Goal: Information Seeking & Learning: Learn about a topic

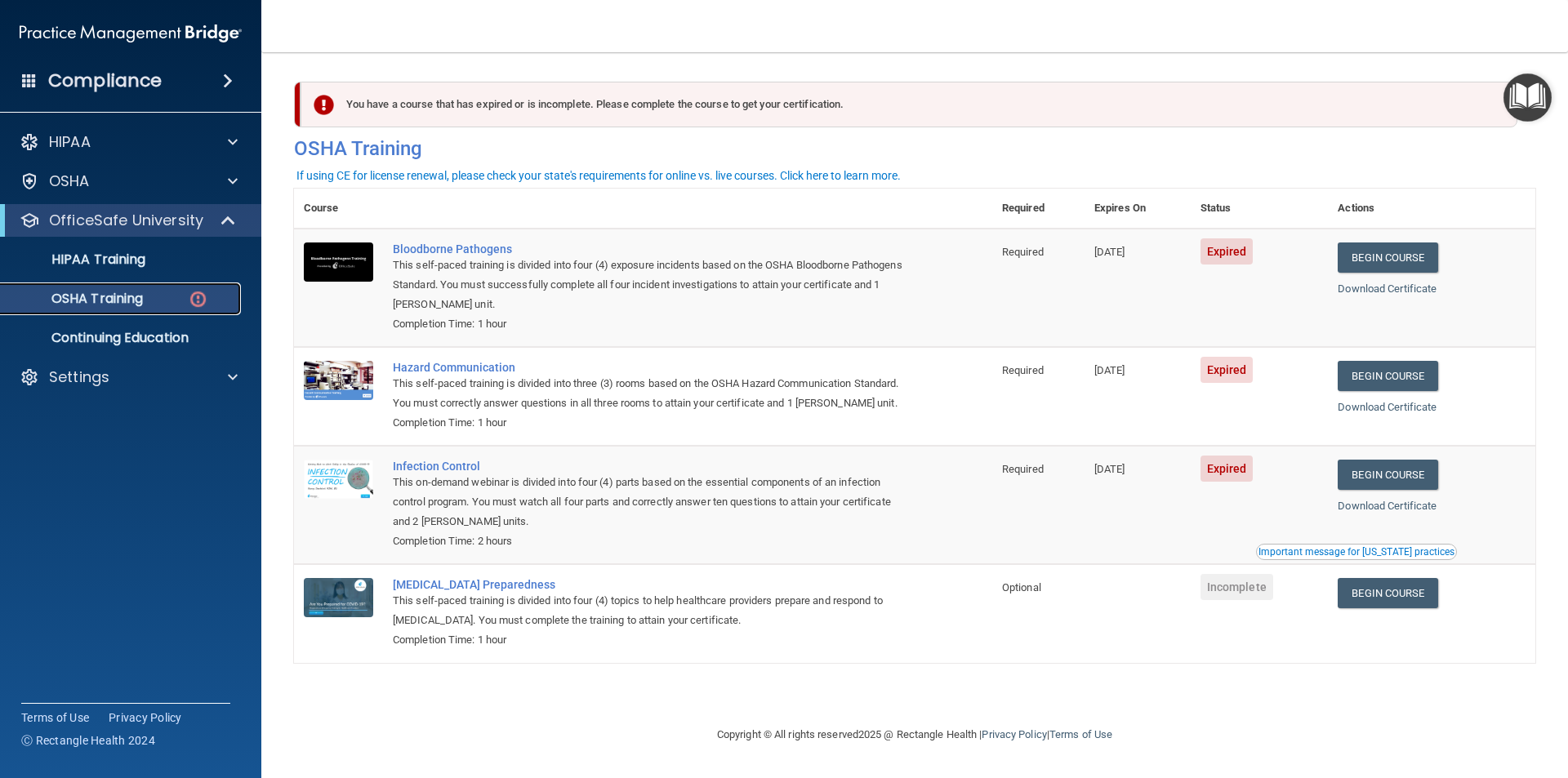
click at [114, 296] on p "OSHA Training" at bounding box center [77, 298] width 132 height 17
click at [137, 266] on p "HIPAA Training" at bounding box center [78, 259] width 134 height 17
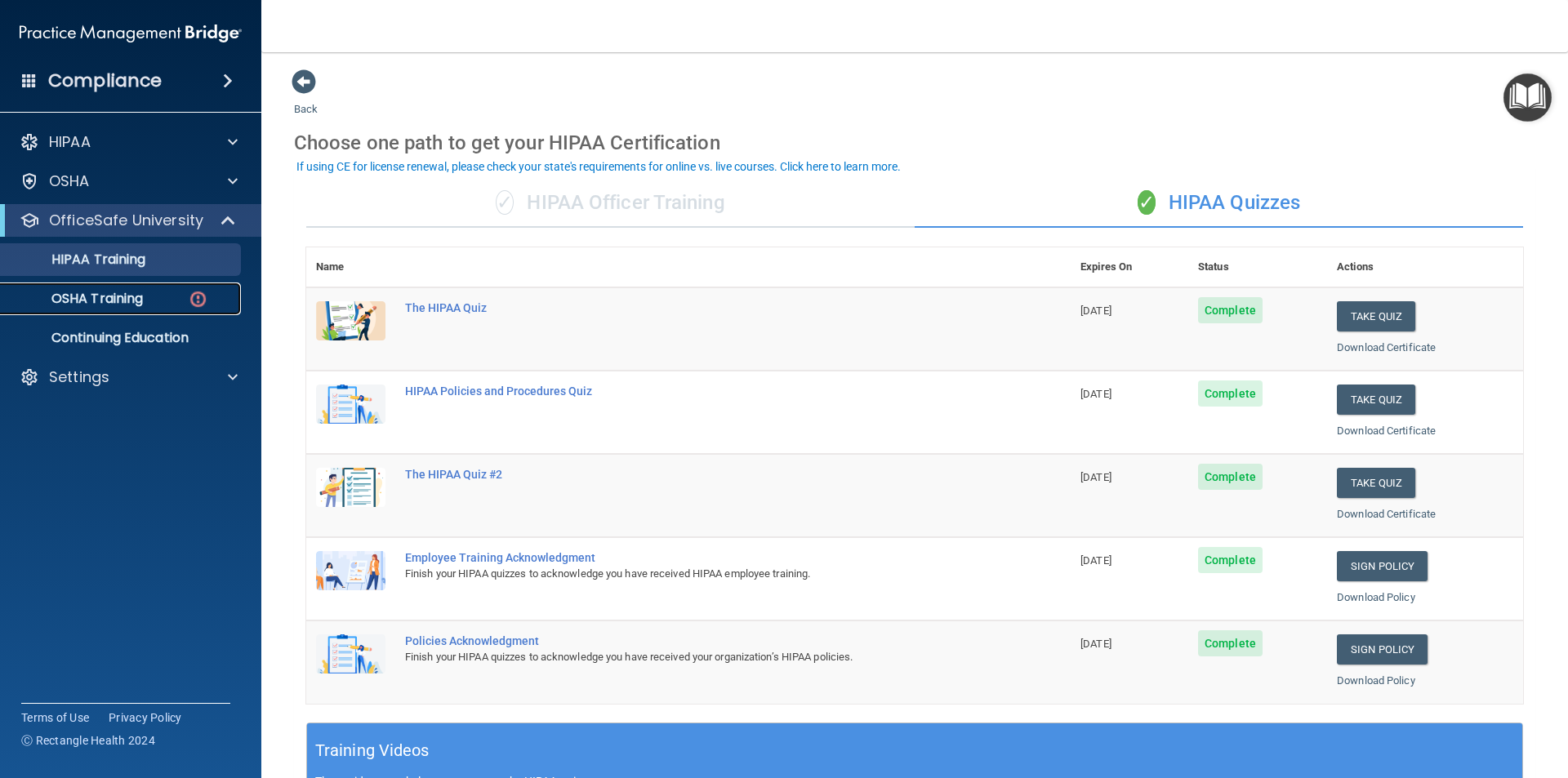
click at [124, 299] on p "OSHA Training" at bounding box center [77, 298] width 132 height 17
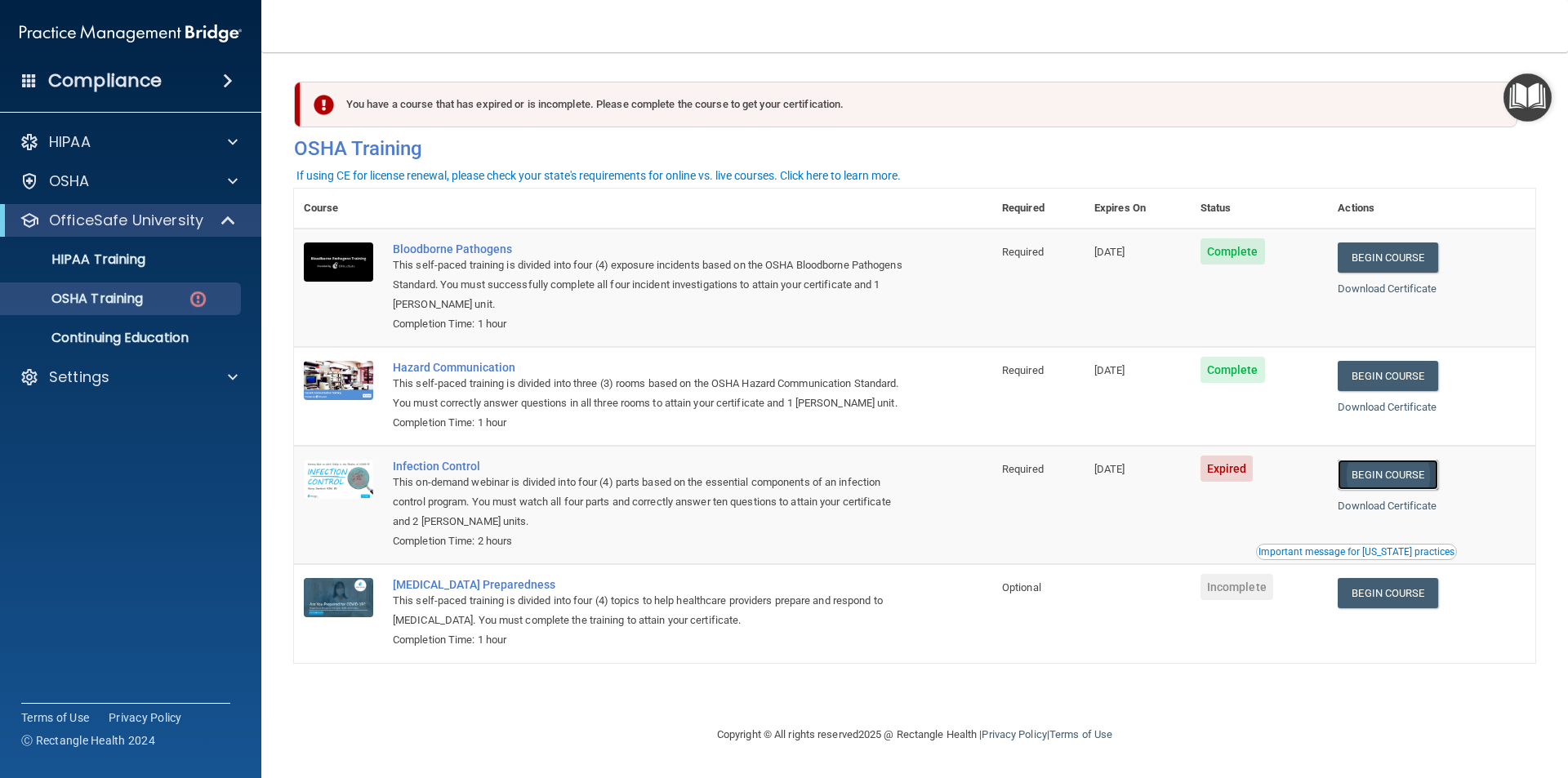
click at [1420, 474] on link "Begin Course" at bounding box center [1388, 475] width 100 height 30
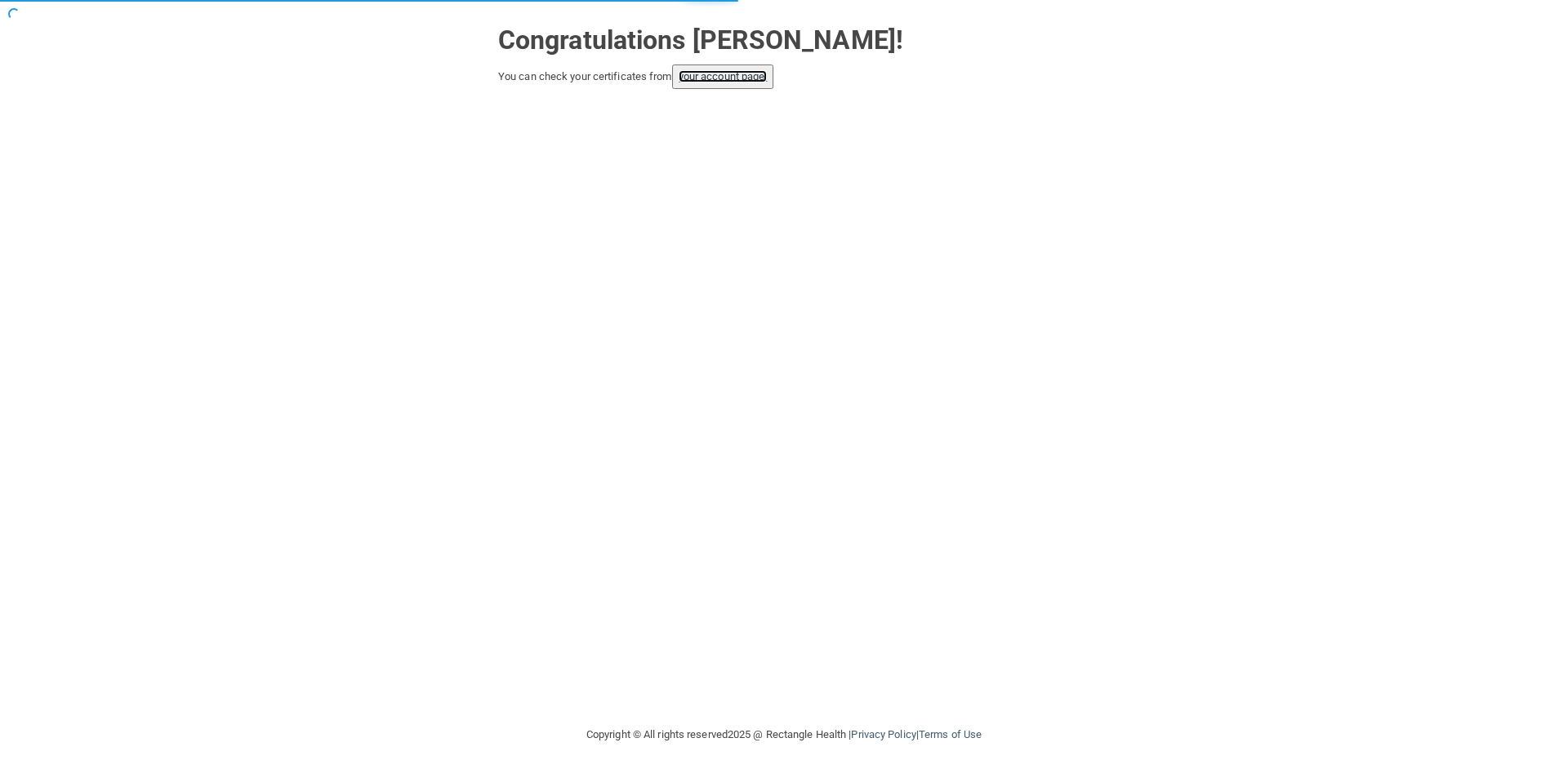
click at [758, 76] on link "your account page!" at bounding box center [723, 77] width 89 height 12
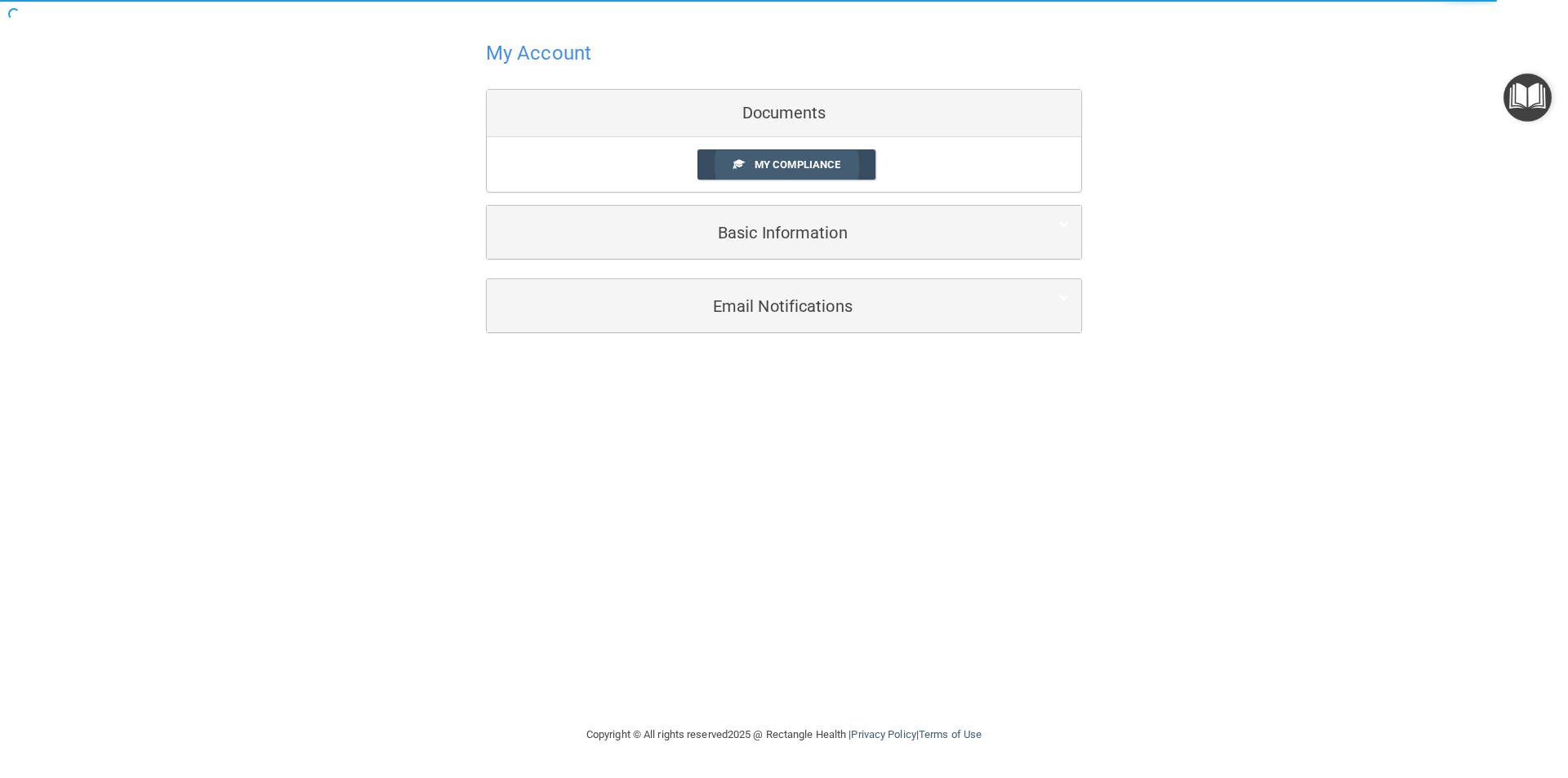
click at [812, 173] on link "My Compliance" at bounding box center [787, 164] width 179 height 30
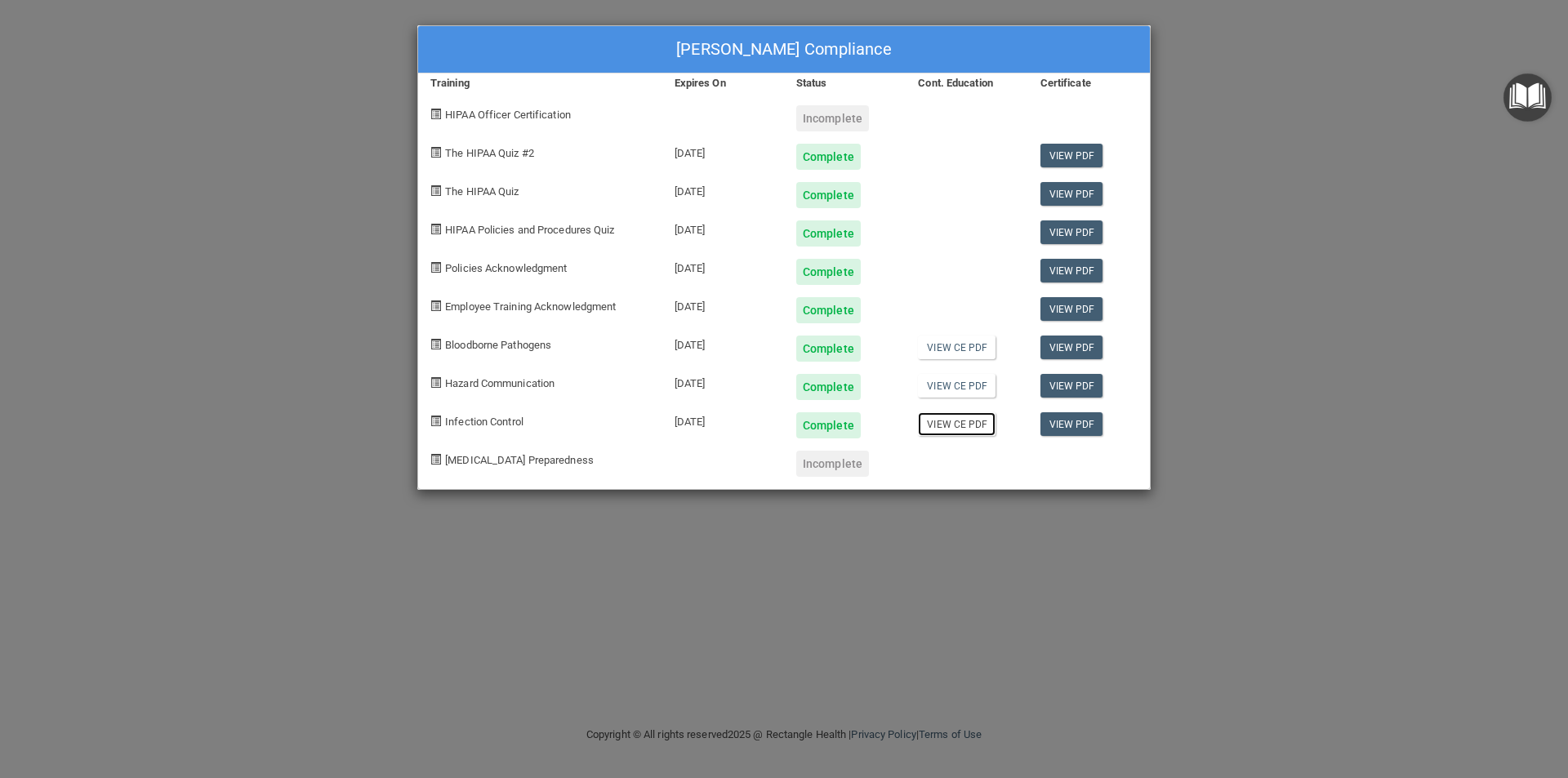
click at [955, 429] on link "View CE PDF" at bounding box center [957, 424] width 78 height 24
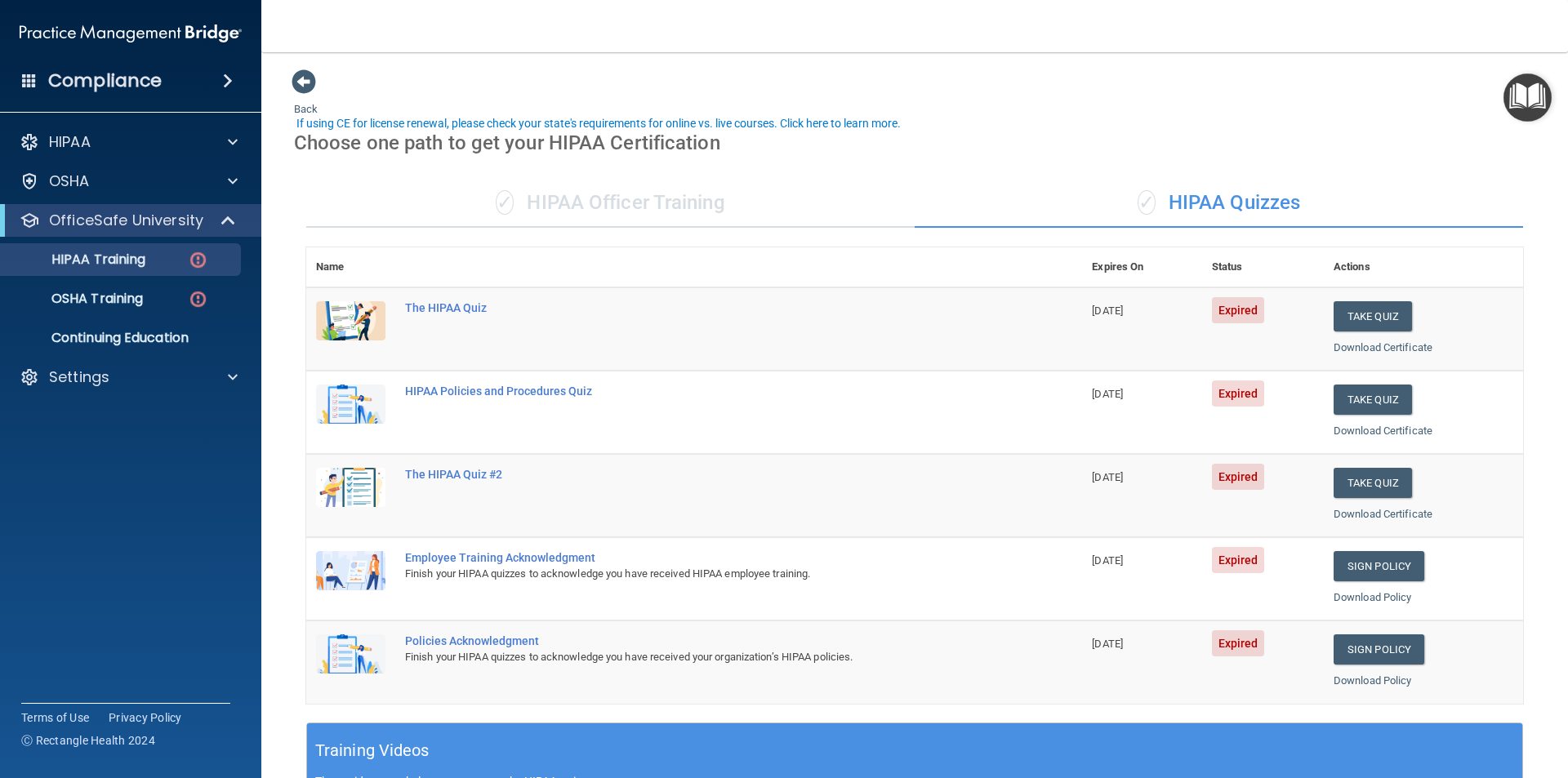
scroll to position [43, 0]
